Goal: Learn about a topic

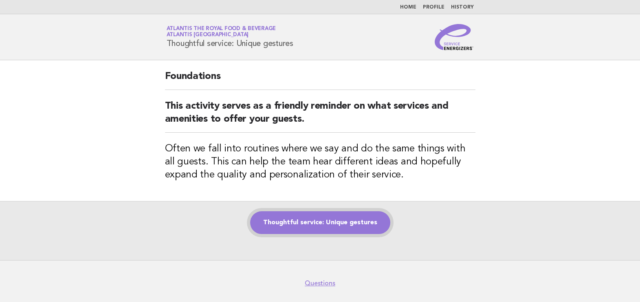
click at [344, 222] on link "Thoughtful service: Unique gestures" at bounding box center [320, 222] width 140 height 23
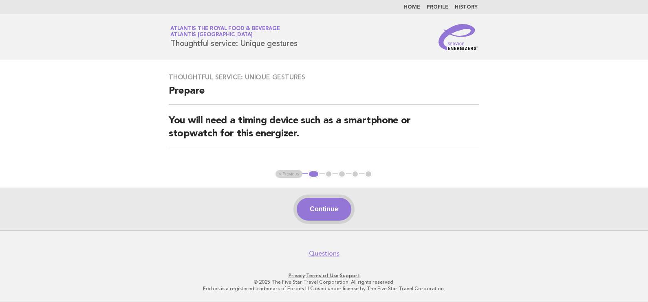
click at [332, 213] on button "Continue" at bounding box center [324, 209] width 54 height 23
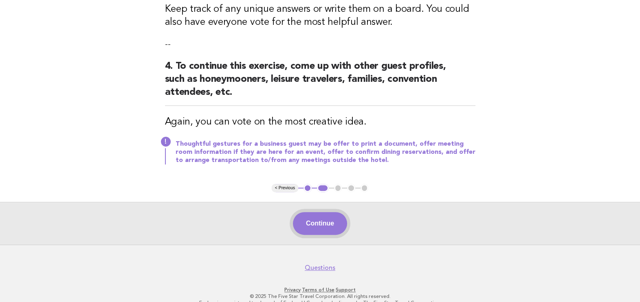
click at [327, 212] on button "Continue" at bounding box center [320, 223] width 54 height 23
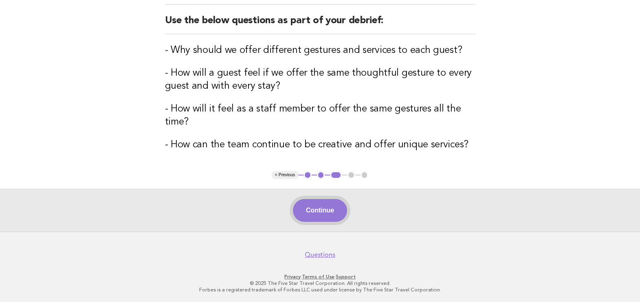
click at [326, 215] on button "Continue" at bounding box center [320, 210] width 54 height 23
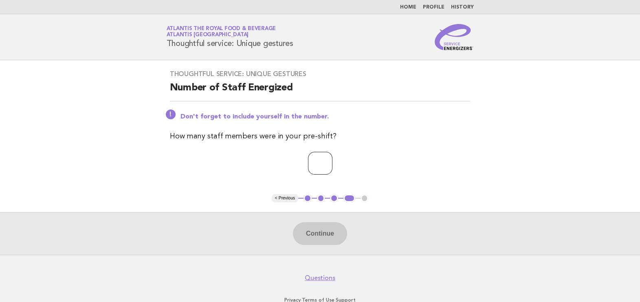
click at [308, 163] on input "number" at bounding box center [320, 163] width 24 height 23
type input "**"
click at [322, 228] on button "Continue" at bounding box center [320, 233] width 54 height 23
